Goal: Transaction & Acquisition: Purchase product/service

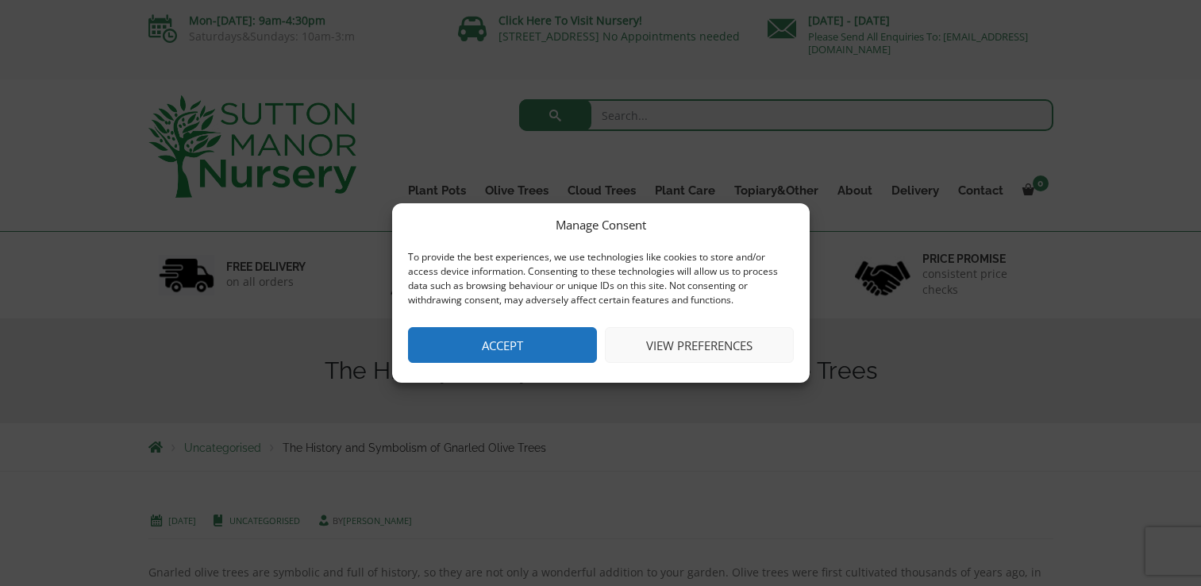
click at [477, 356] on button "Accept" at bounding box center [502, 345] width 189 height 36
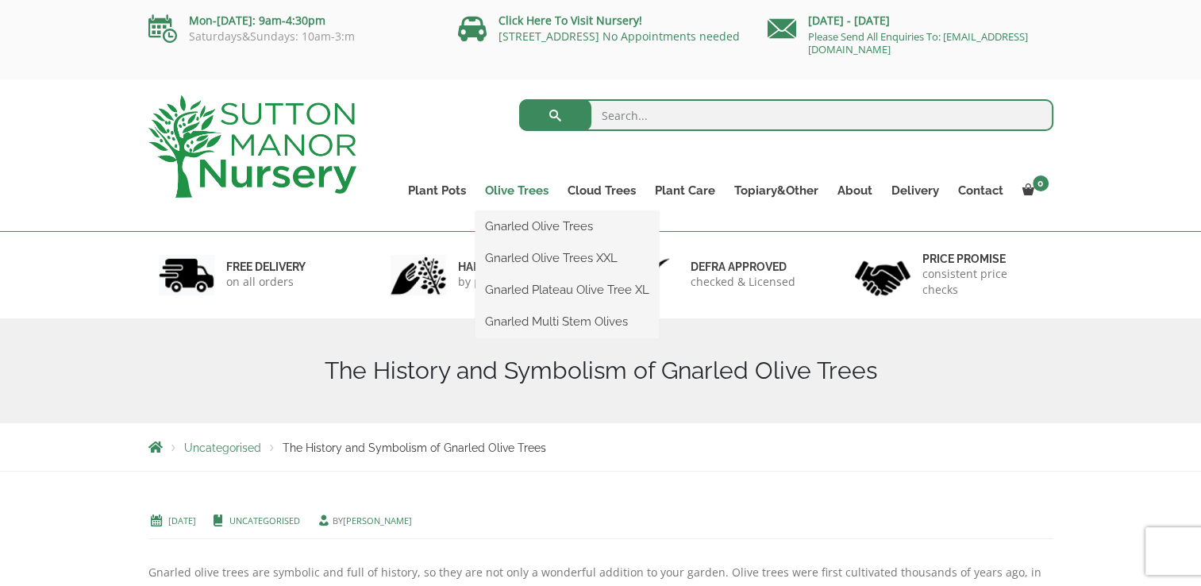
click at [511, 191] on link "Olive Trees" at bounding box center [517, 190] width 83 height 22
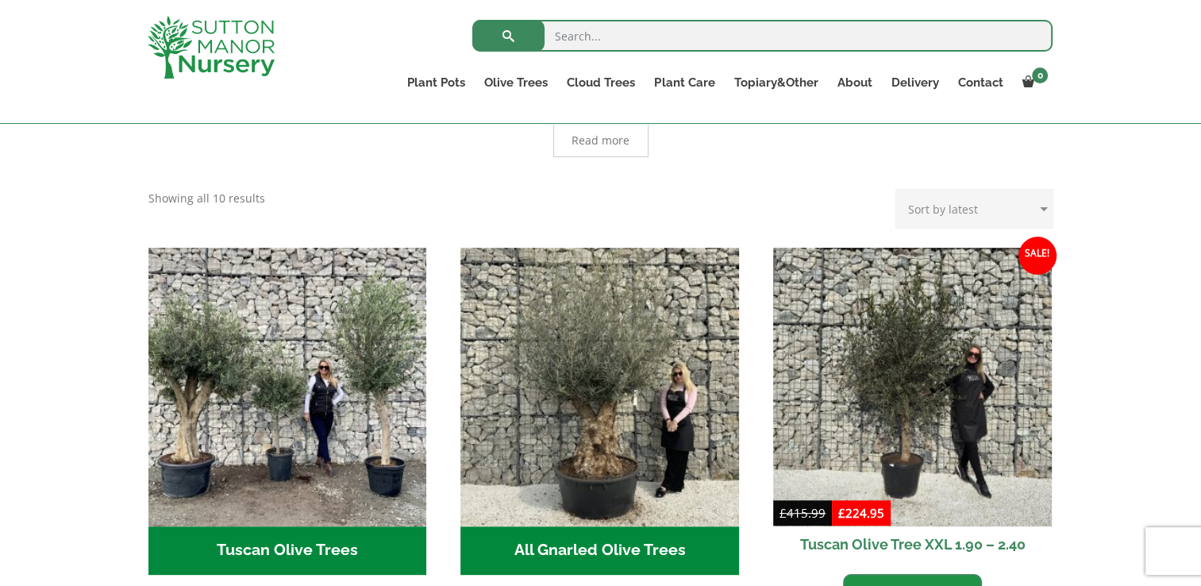
scroll to position [448, 0]
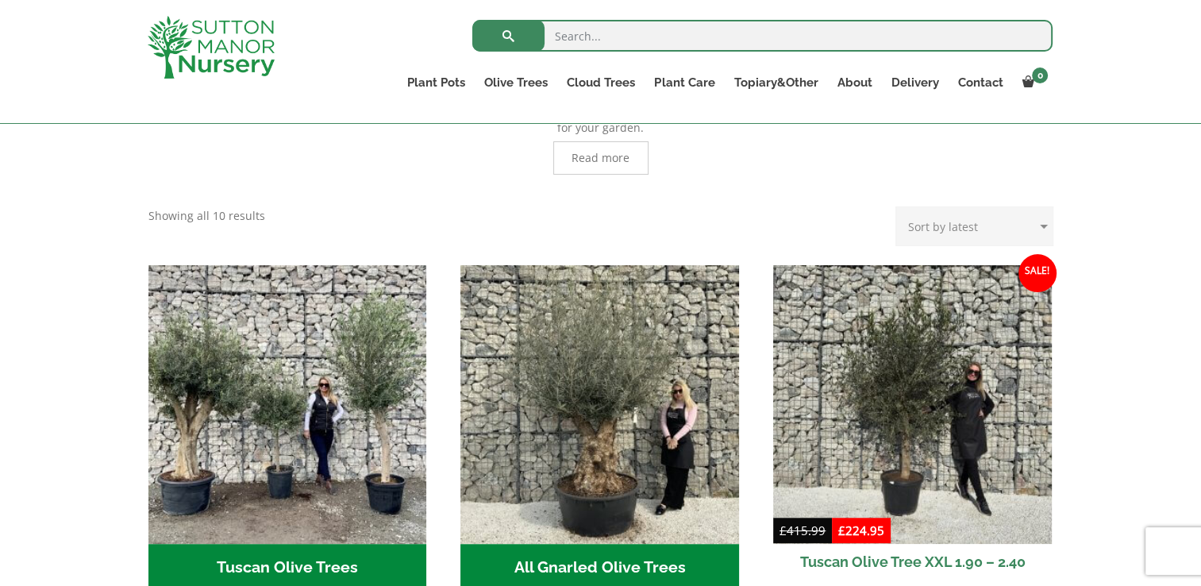
click at [942, 206] on select "Sort by popularity Sort by latest Sort by price: low to high Sort by price: hig…" at bounding box center [975, 226] width 158 height 40
select select "price"
click at [900, 206] on select "Sort by popularity Sort by latest Sort by price: low to high Sort by price: hig…" at bounding box center [975, 226] width 158 height 40
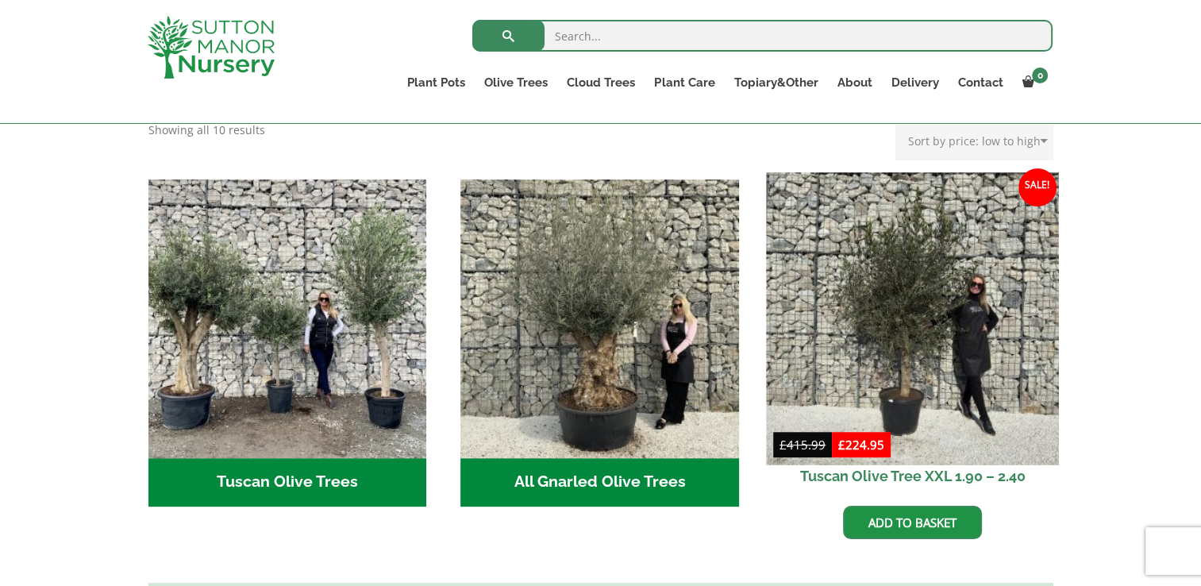
scroll to position [57, 0]
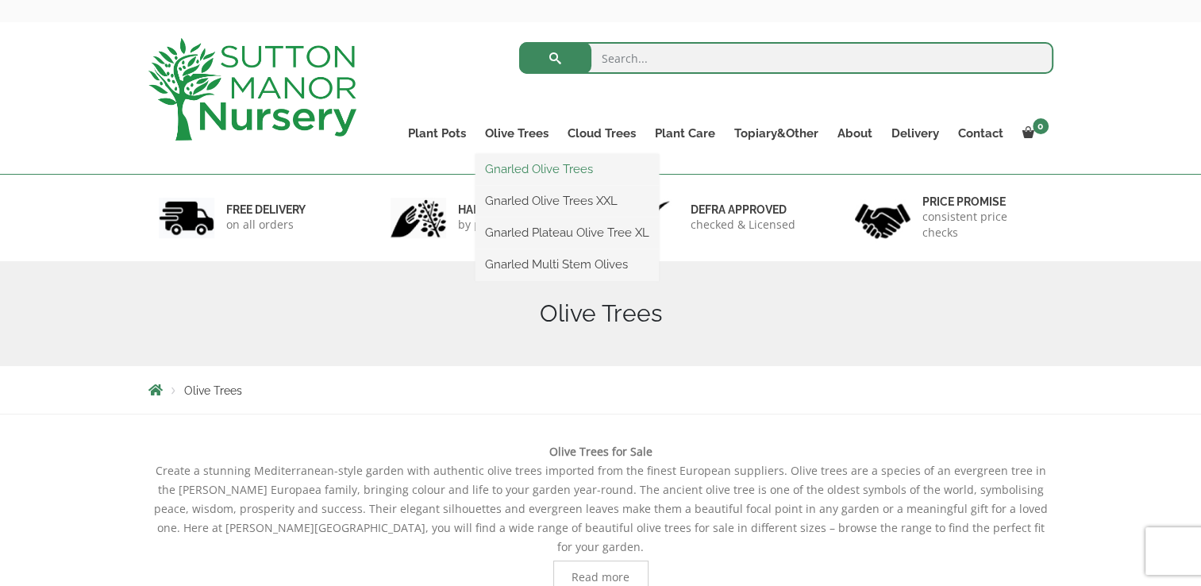
click at [512, 176] on link "Gnarled Olive Trees" at bounding box center [567, 169] width 183 height 24
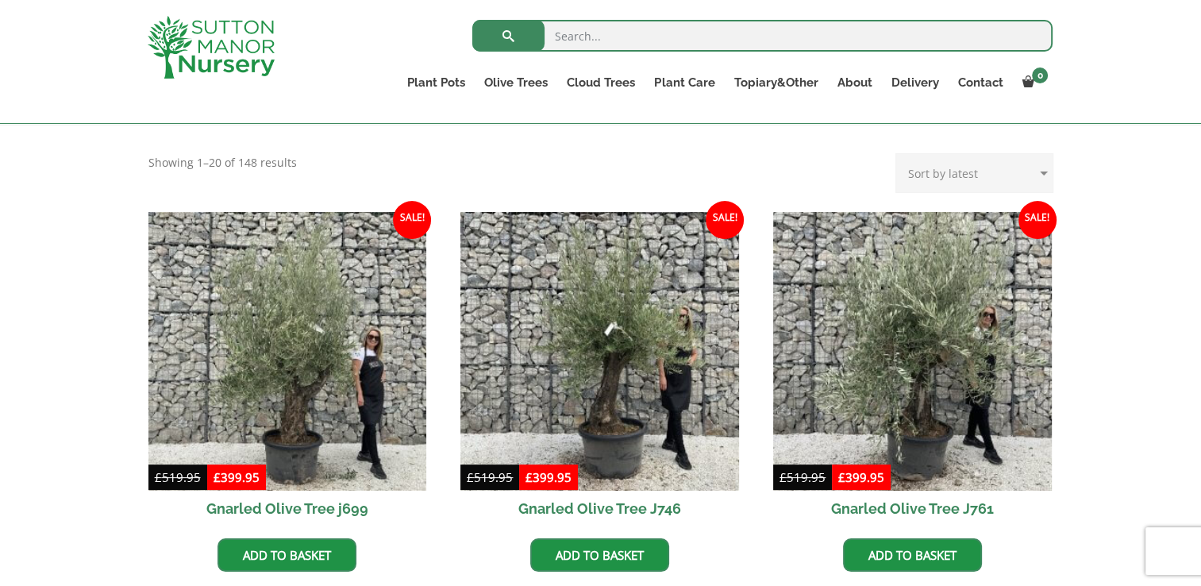
click at [933, 177] on select "Sort by popularity Sort by latest Sort by price: low to high Sort by price: hig…" at bounding box center [975, 173] width 158 height 40
select select "price"
click at [900, 153] on select "Sort by popularity Sort by latest Sort by price: low to high Sort by price: hig…" at bounding box center [975, 173] width 158 height 40
